Goal: Task Accomplishment & Management: Use online tool/utility

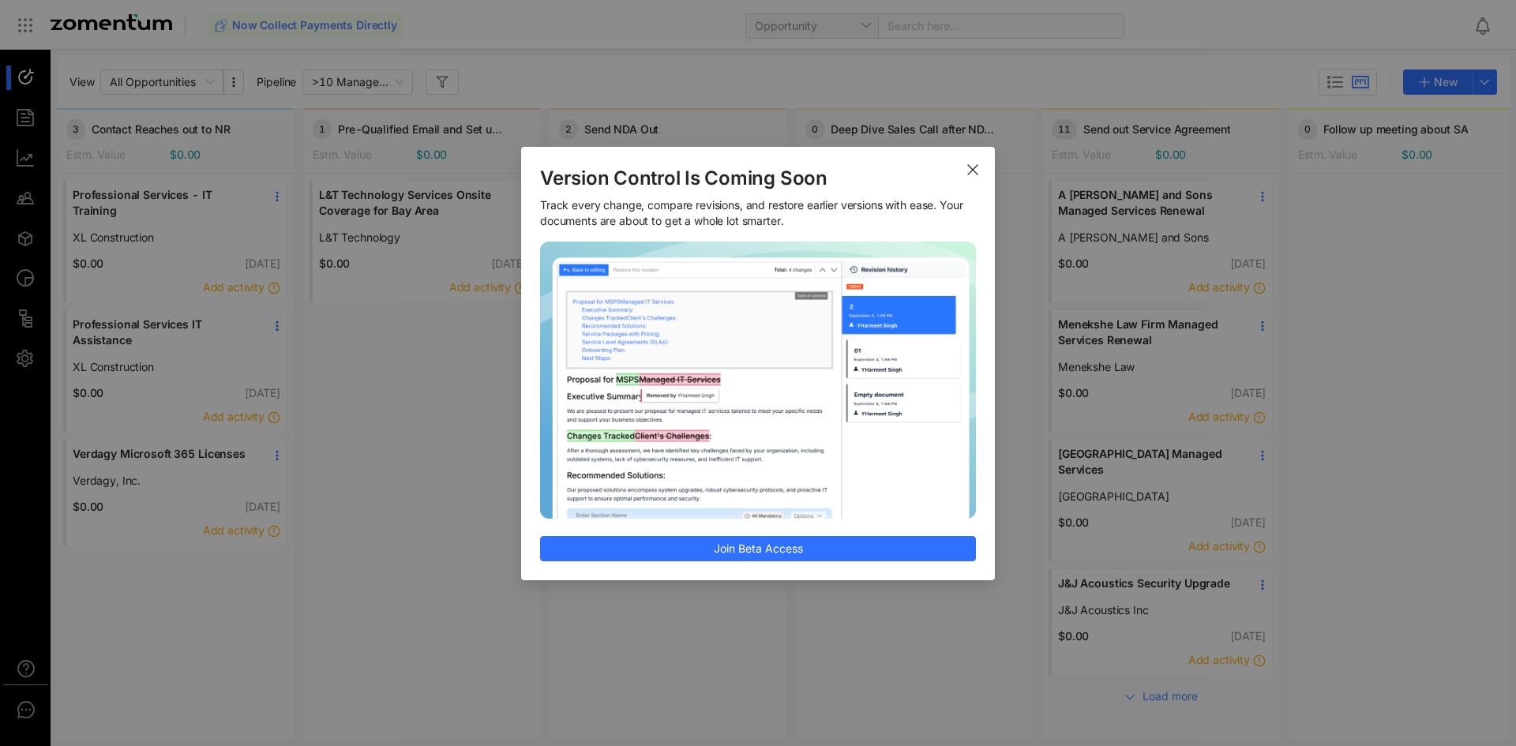
click at [965, 164] on span "Close" at bounding box center [973, 169] width 44 height 44
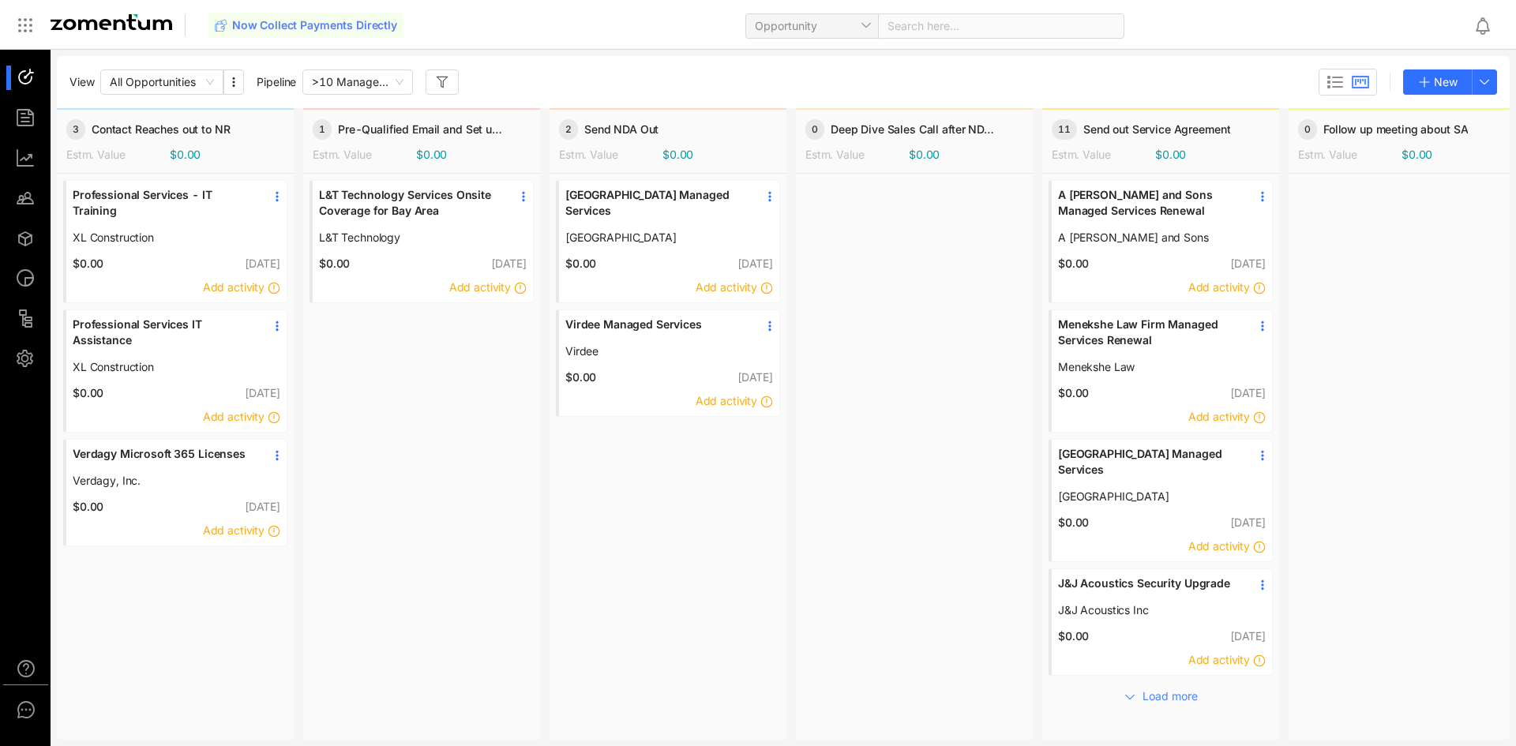
click at [31, 133] on ul at bounding box center [25, 218] width 51 height 336
click at [35, 116] on div at bounding box center [33, 118] width 34 height 24
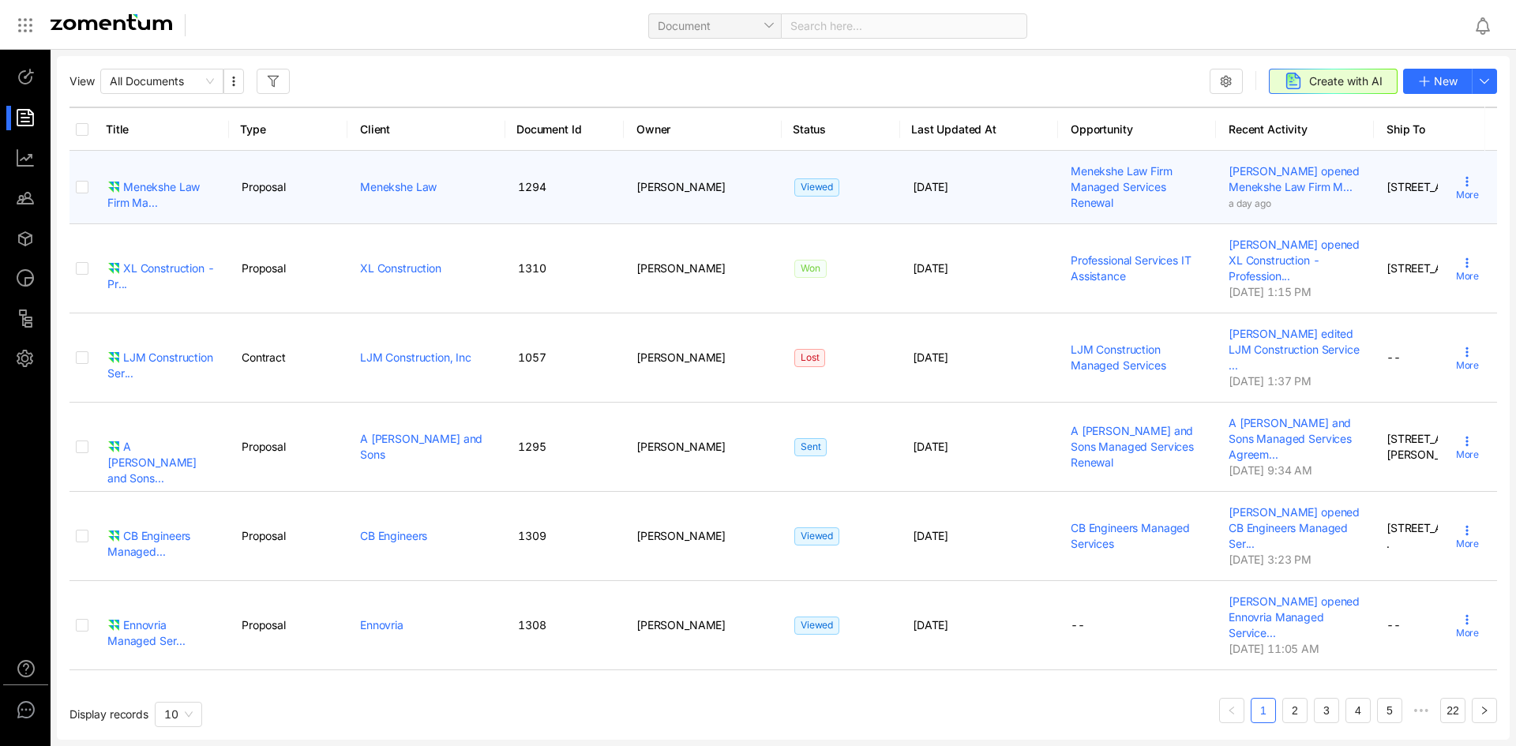
click at [177, 195] on div "Menekshe Law Firm Ma..." at bounding box center [161, 195] width 109 height 32
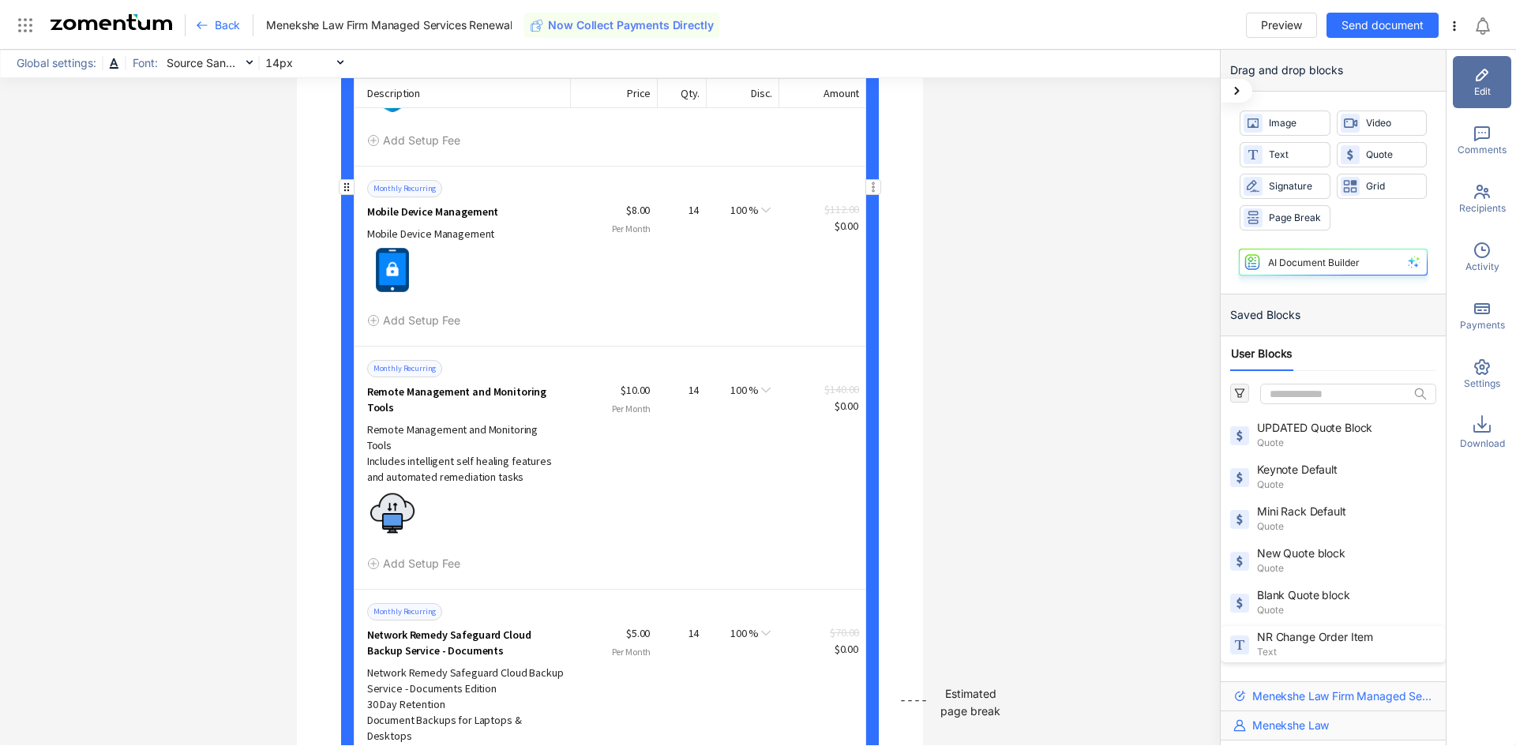
scroll to position [17778, 0]
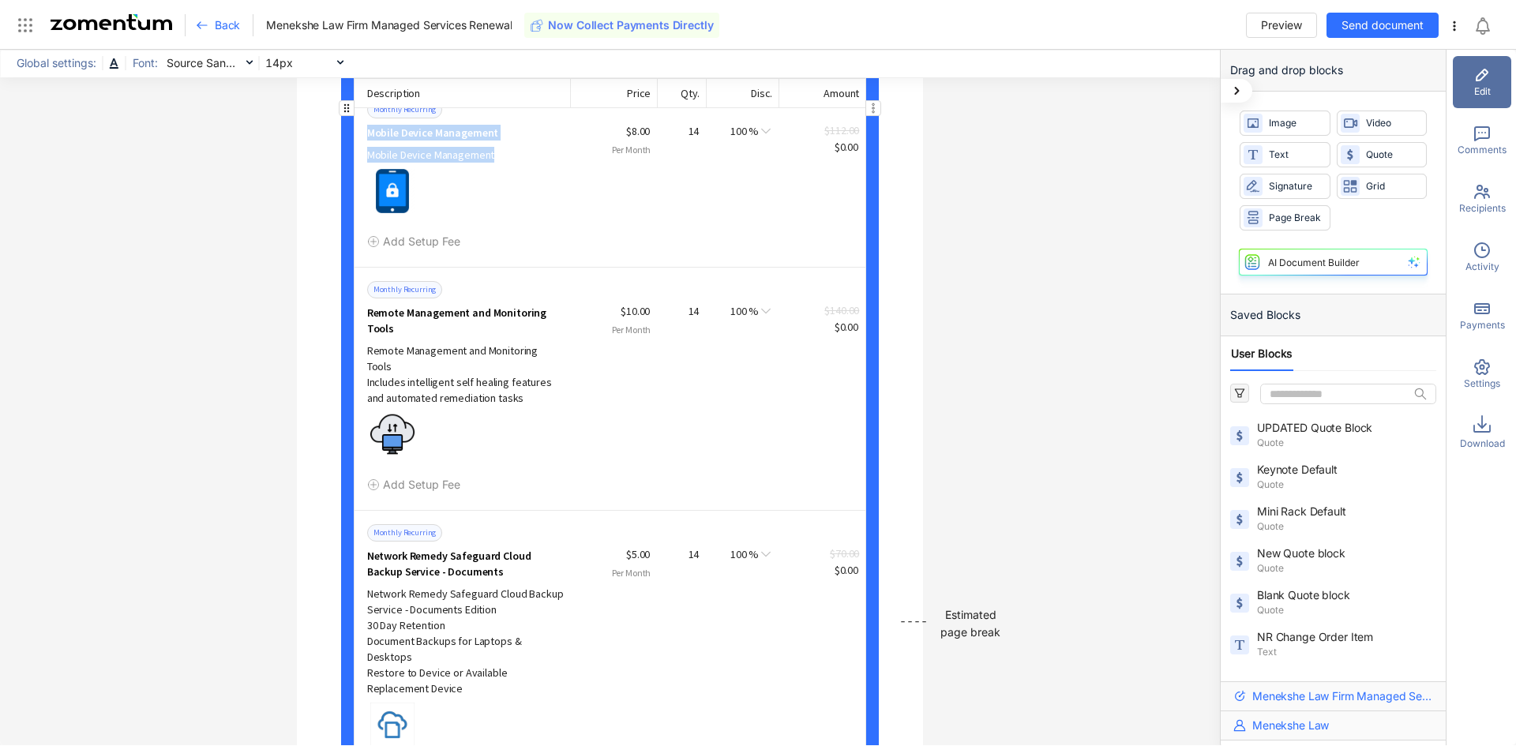
drag, startPoint x: 363, startPoint y: 132, endPoint x: 469, endPoint y: 156, distance: 108.6
click at [508, 146] on div "Monthly Recurring Mobile Device Management Mobile Device Management" at bounding box center [469, 131] width 204 height 62
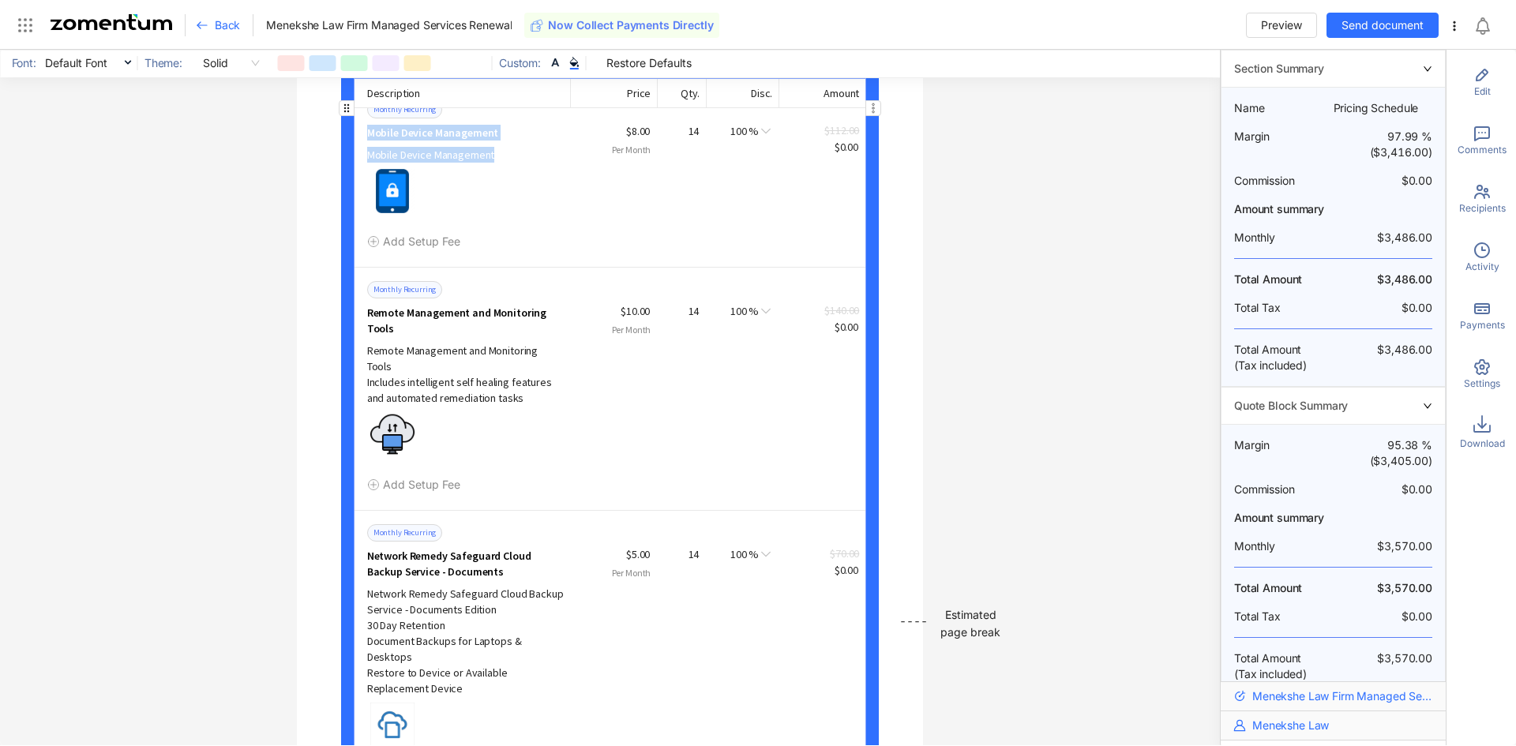
copy div "Mobile Device Management Mobile Device Management"
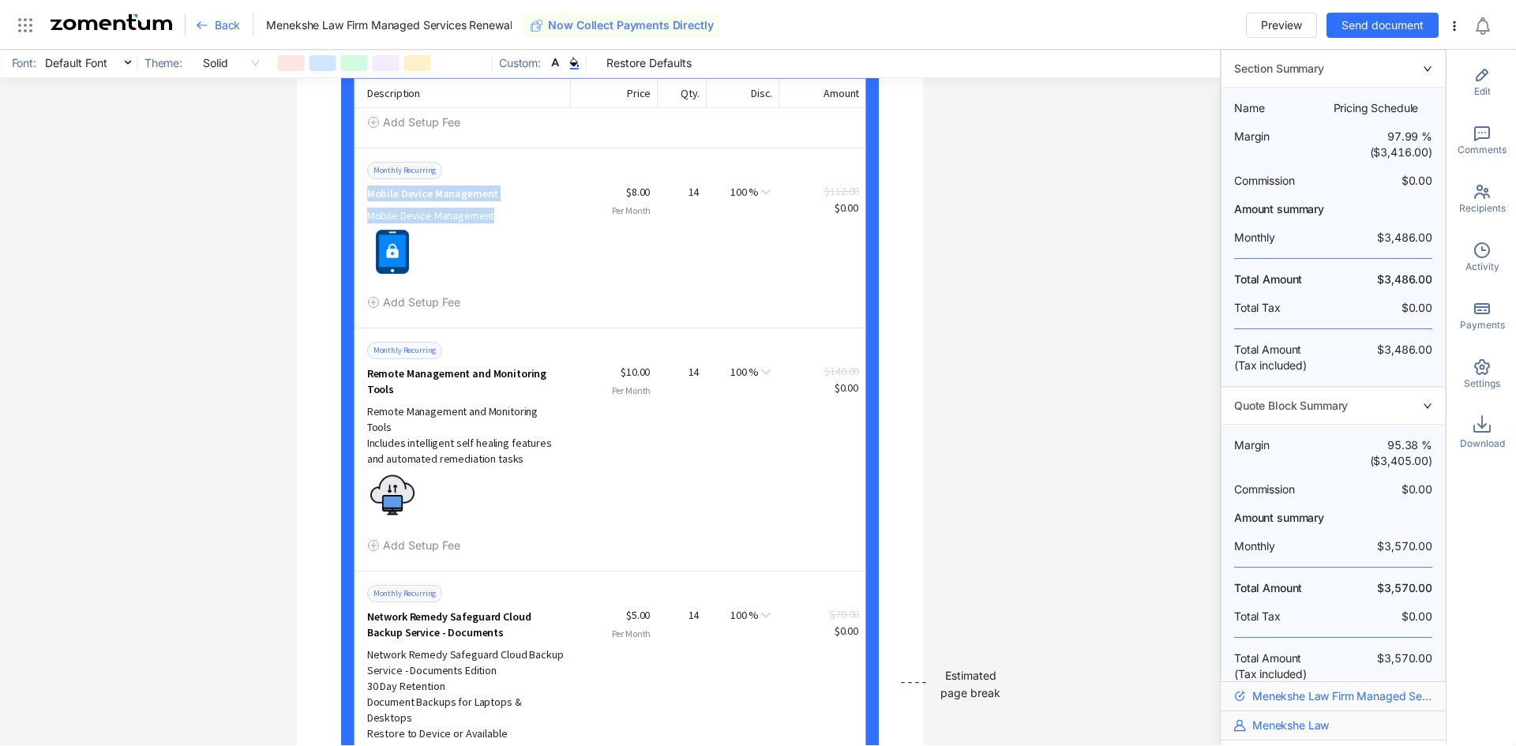
scroll to position [17712, 0]
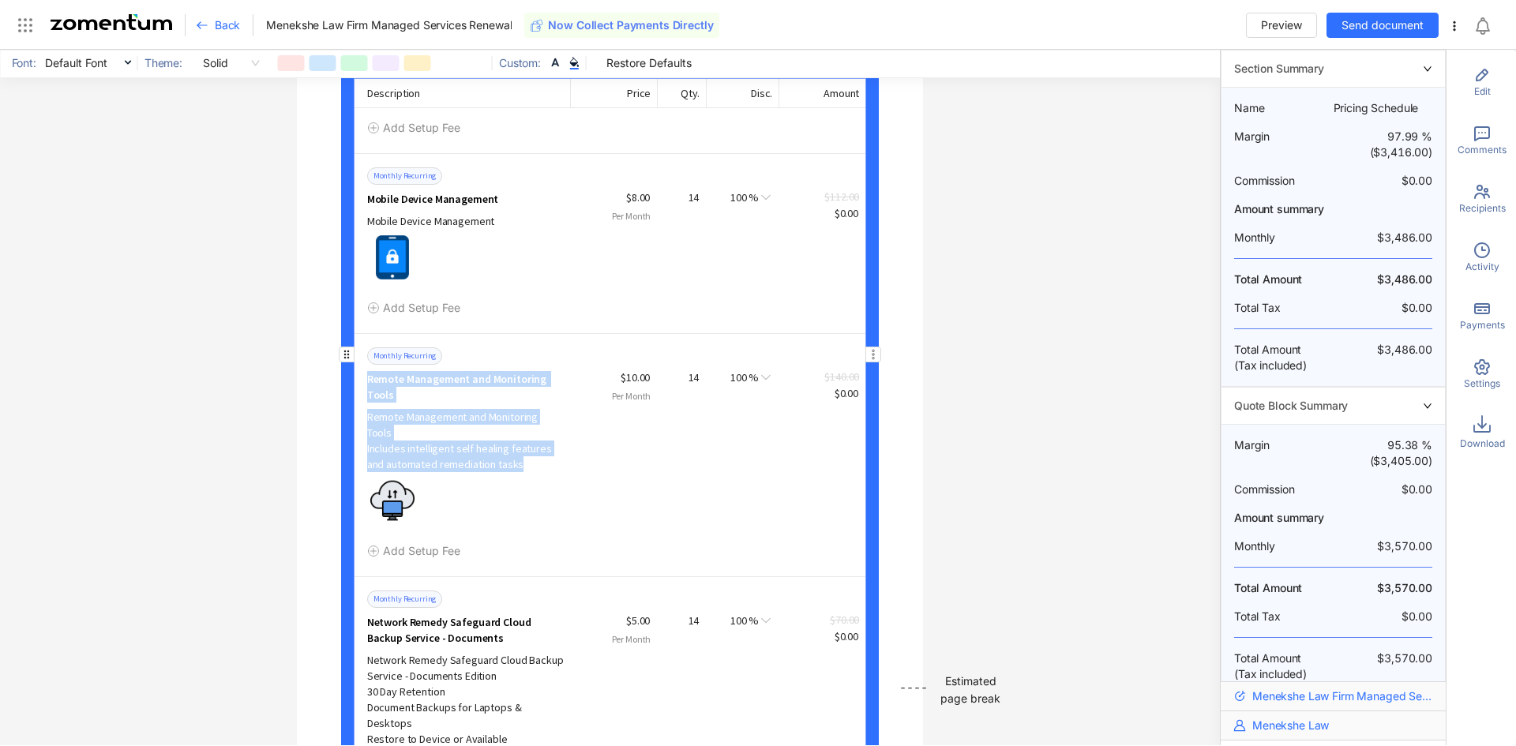
drag, startPoint x: 358, startPoint y: 380, endPoint x: 515, endPoint y: 450, distance: 171.4
click at [515, 450] on div "Monthly Recurring Remote Management and Monitoring Tools Remote Management and …" at bounding box center [610, 454] width 512 height 243
copy div "Remote Management and Monitoring Tools Remote Management and Monitoring Tools I…"
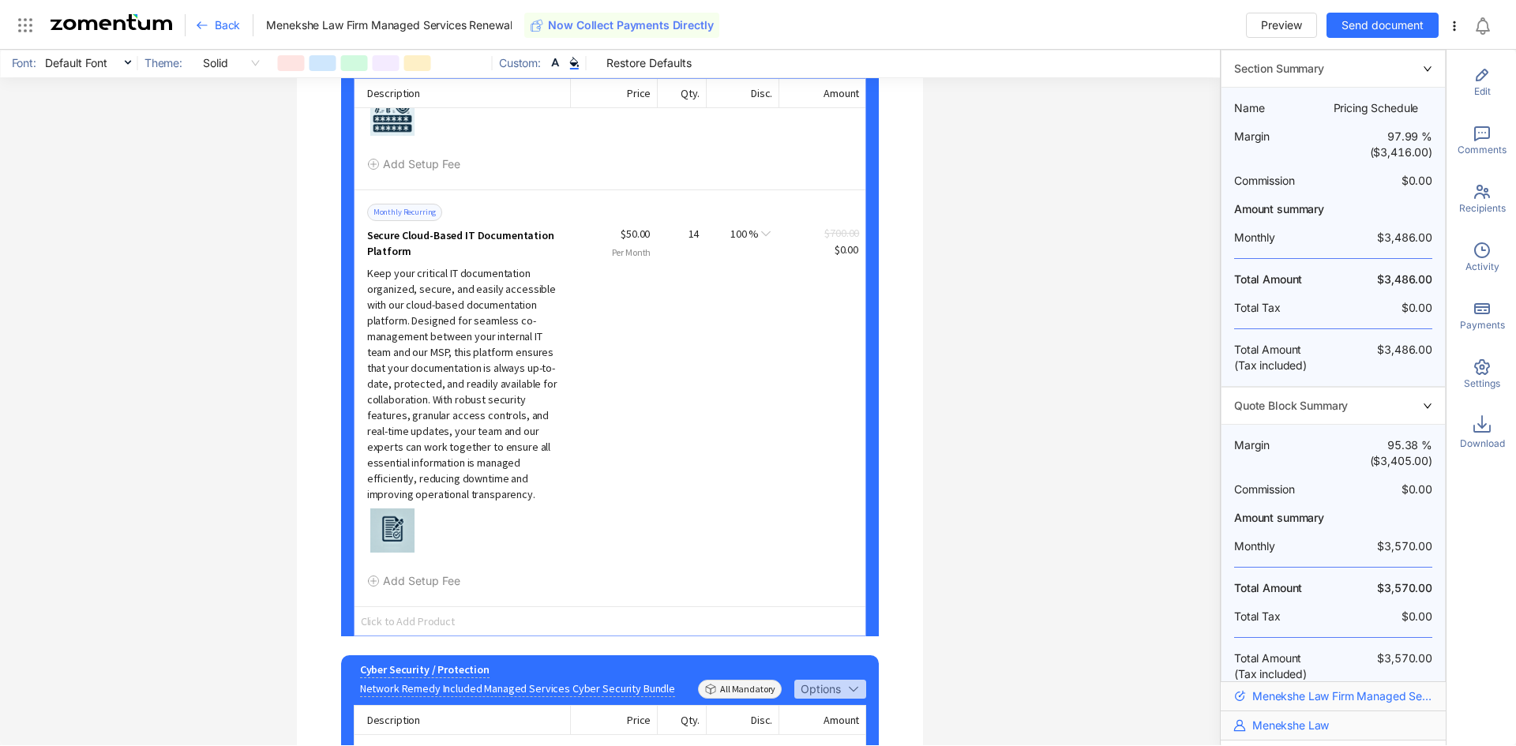
scroll to position [19072, 0]
